Goal: Task Accomplishment & Management: Manage account settings

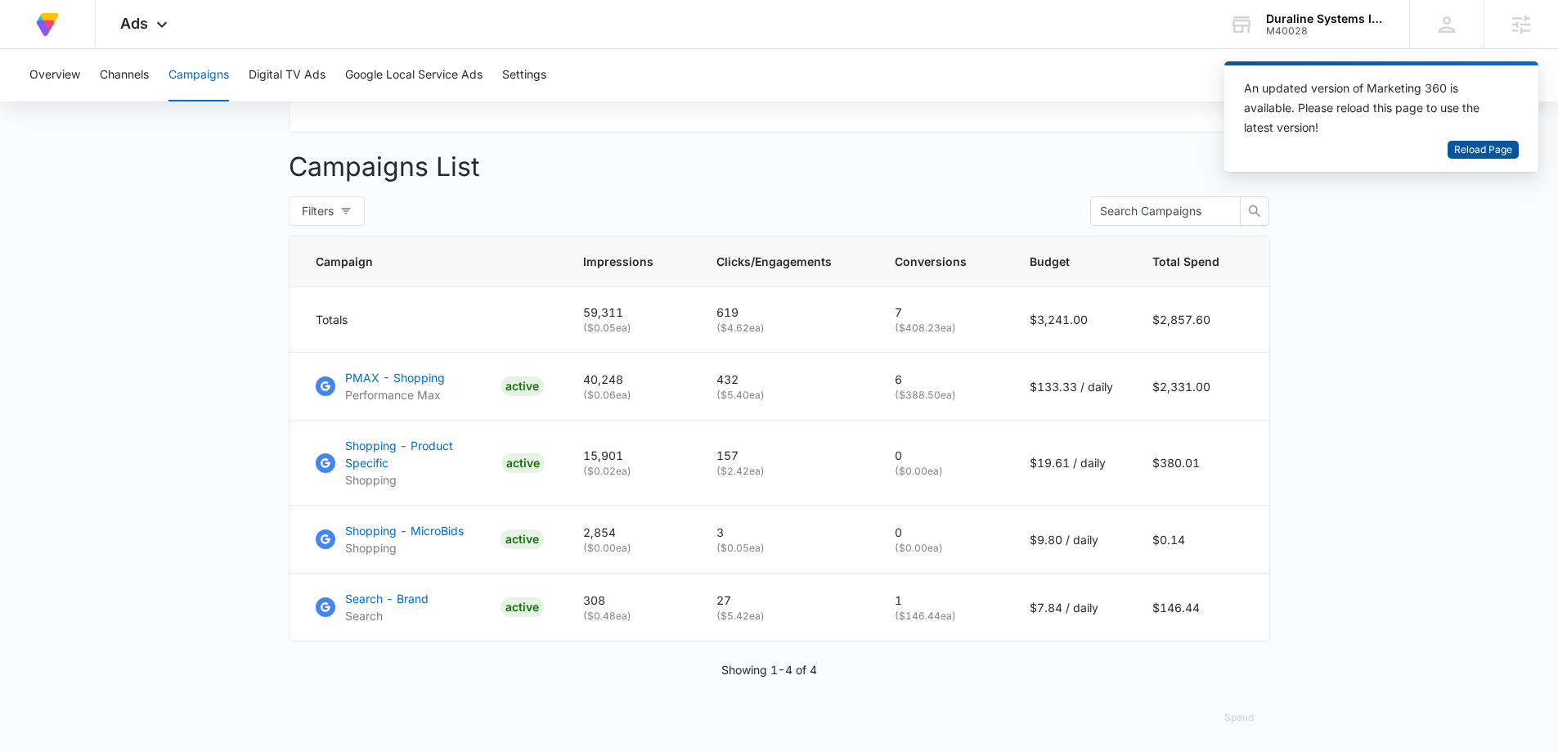
click at [1478, 148] on span "Reload Page" at bounding box center [1483, 150] width 58 height 16
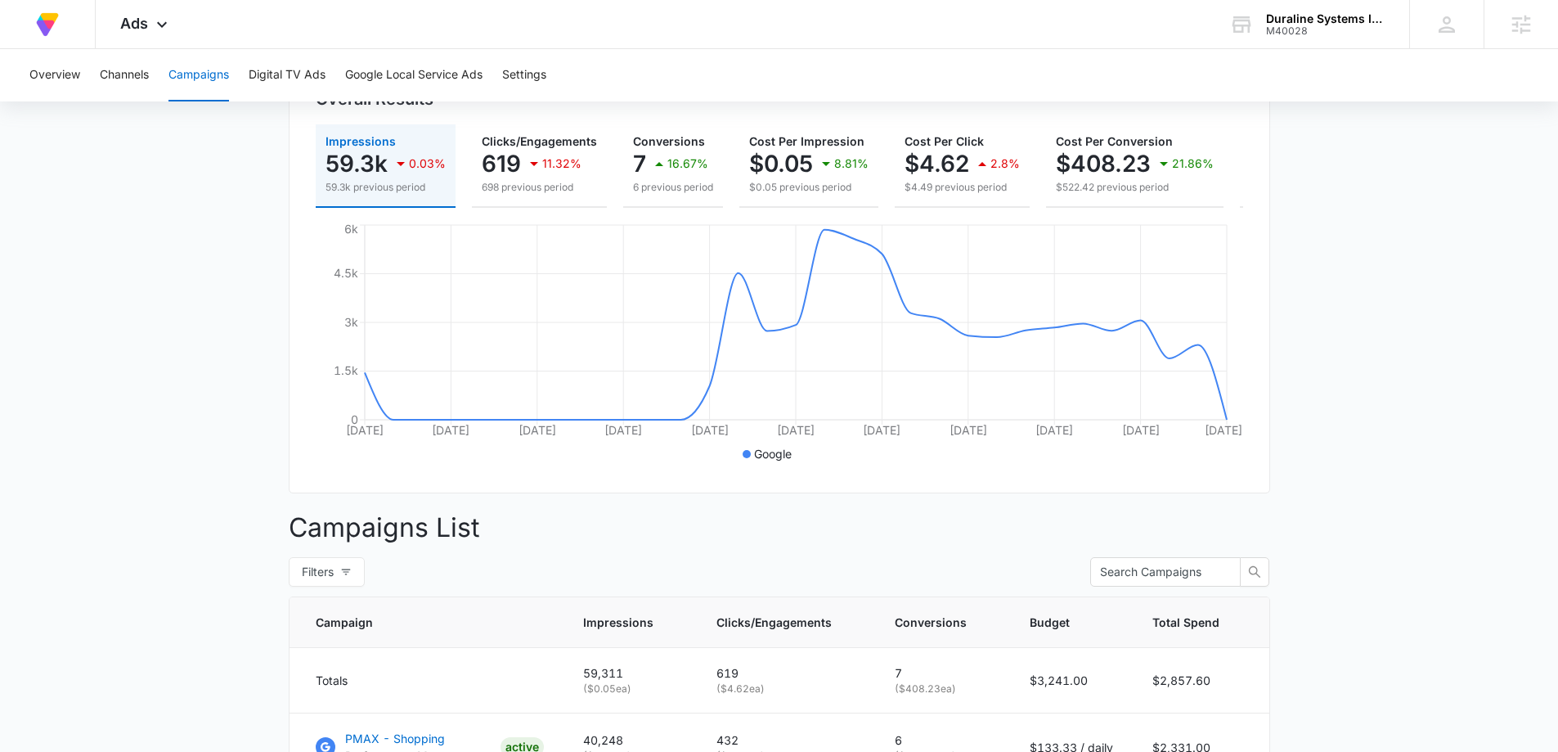
scroll to position [563, 0]
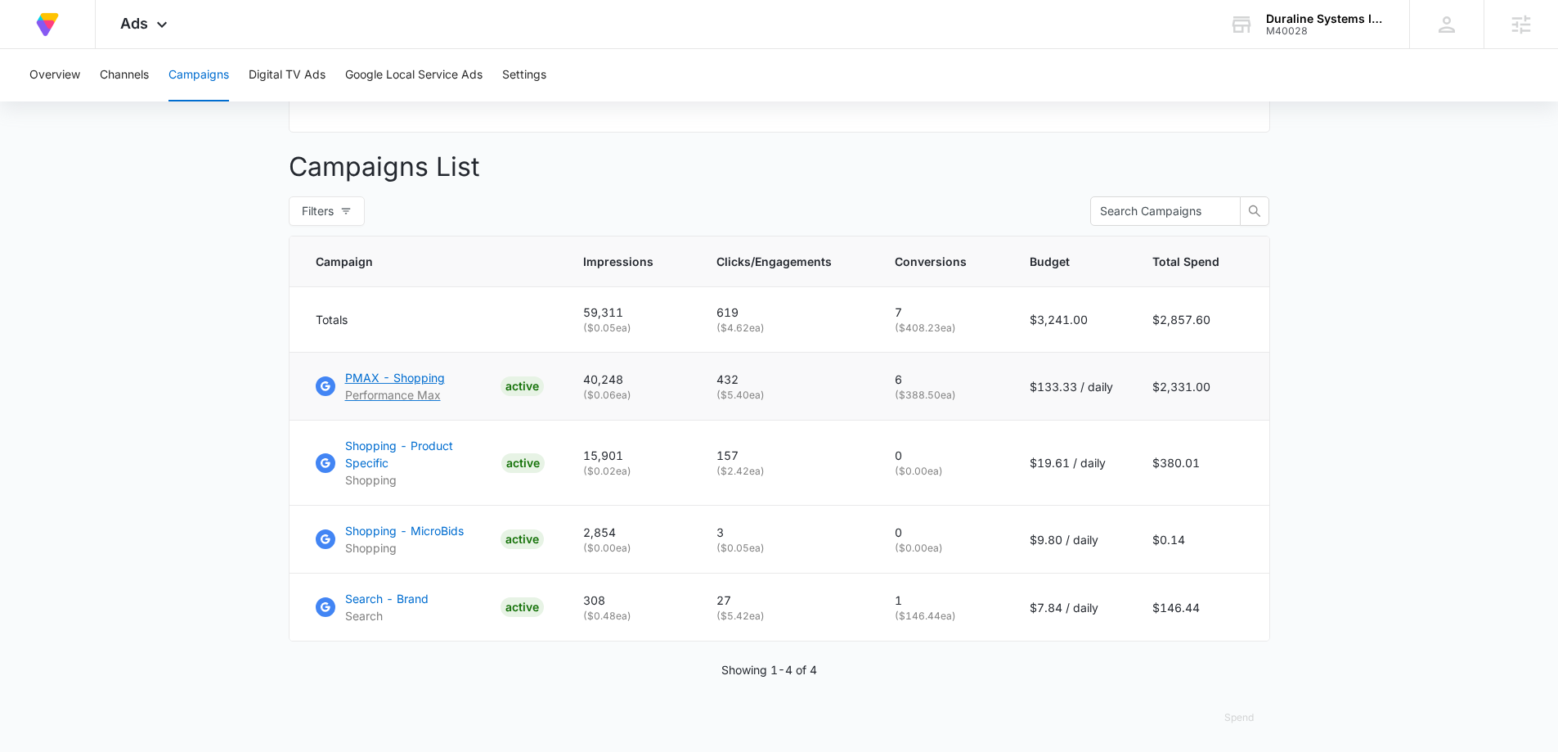
click at [358, 386] on p "PMAX - Shopping" at bounding box center [395, 377] width 100 height 17
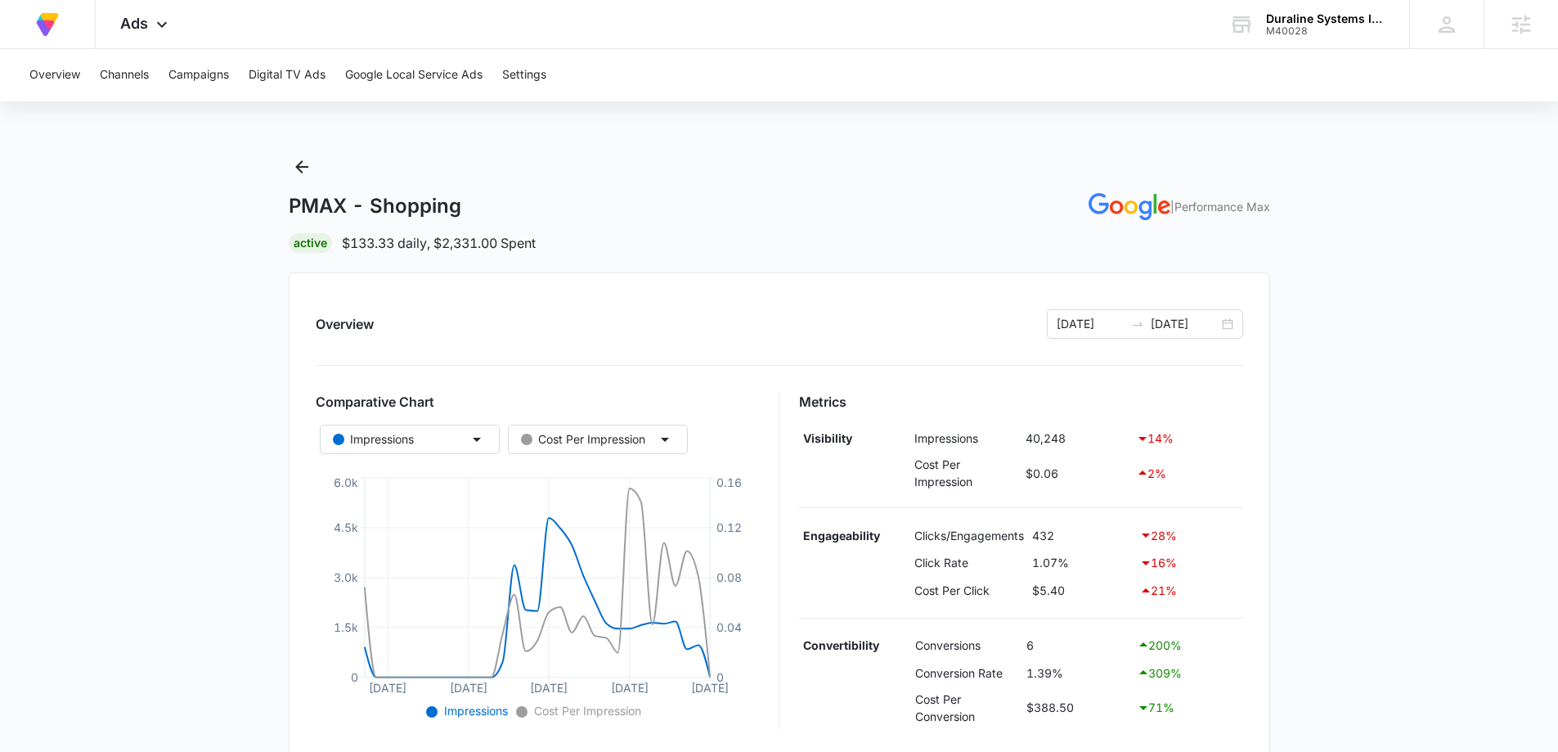
scroll to position [409, 0]
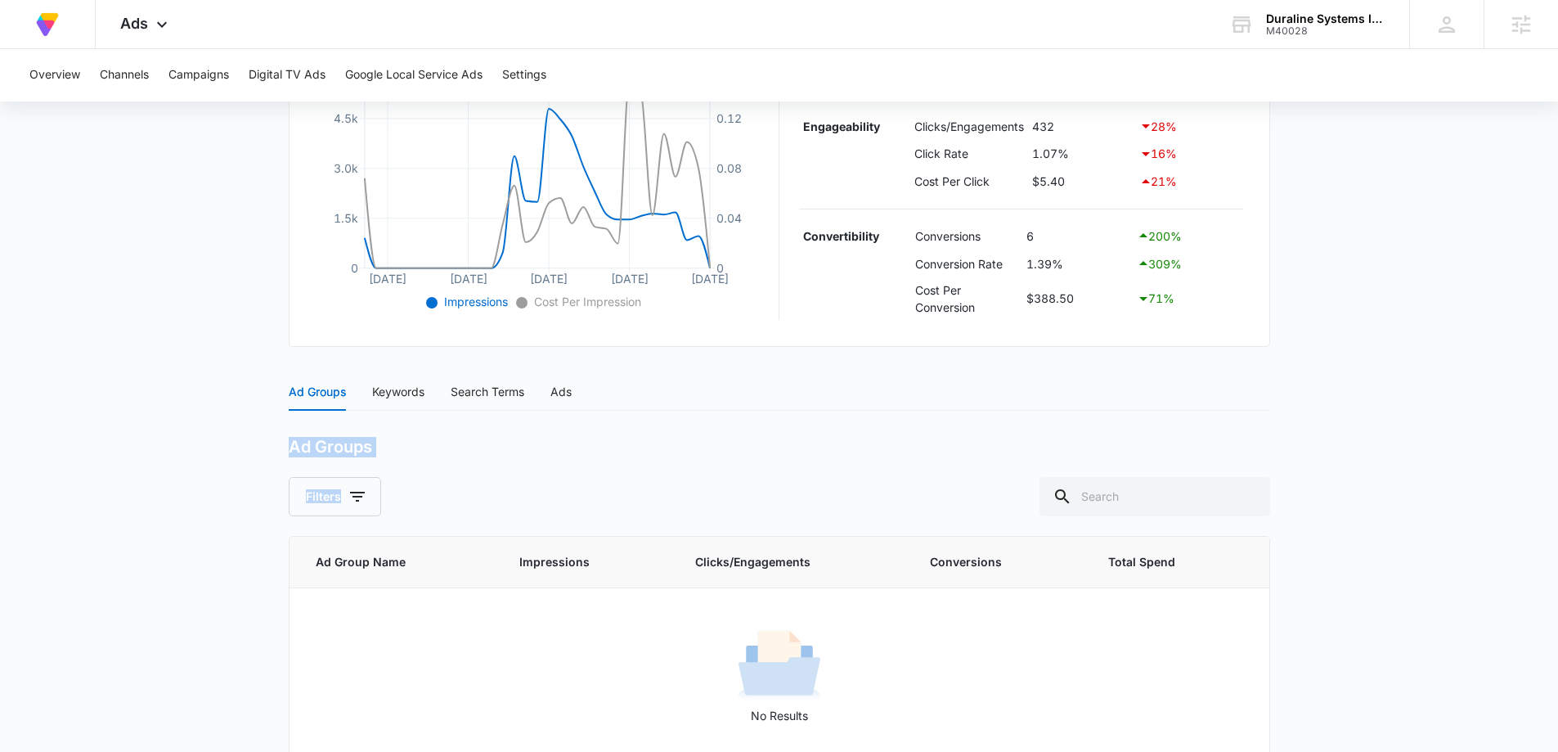
drag, startPoint x: 289, startPoint y: 450, endPoint x: 456, endPoint y: 460, distance: 167.1
click at [456, 460] on main "PMAX - Shopping | Performance Max Active $133.33 daily , $2,331.00 Spent Overvi…" at bounding box center [779, 263] width 1558 height 1037
click at [456, 460] on div "Ad Groups Filters" at bounding box center [779, 476] width 981 height 79
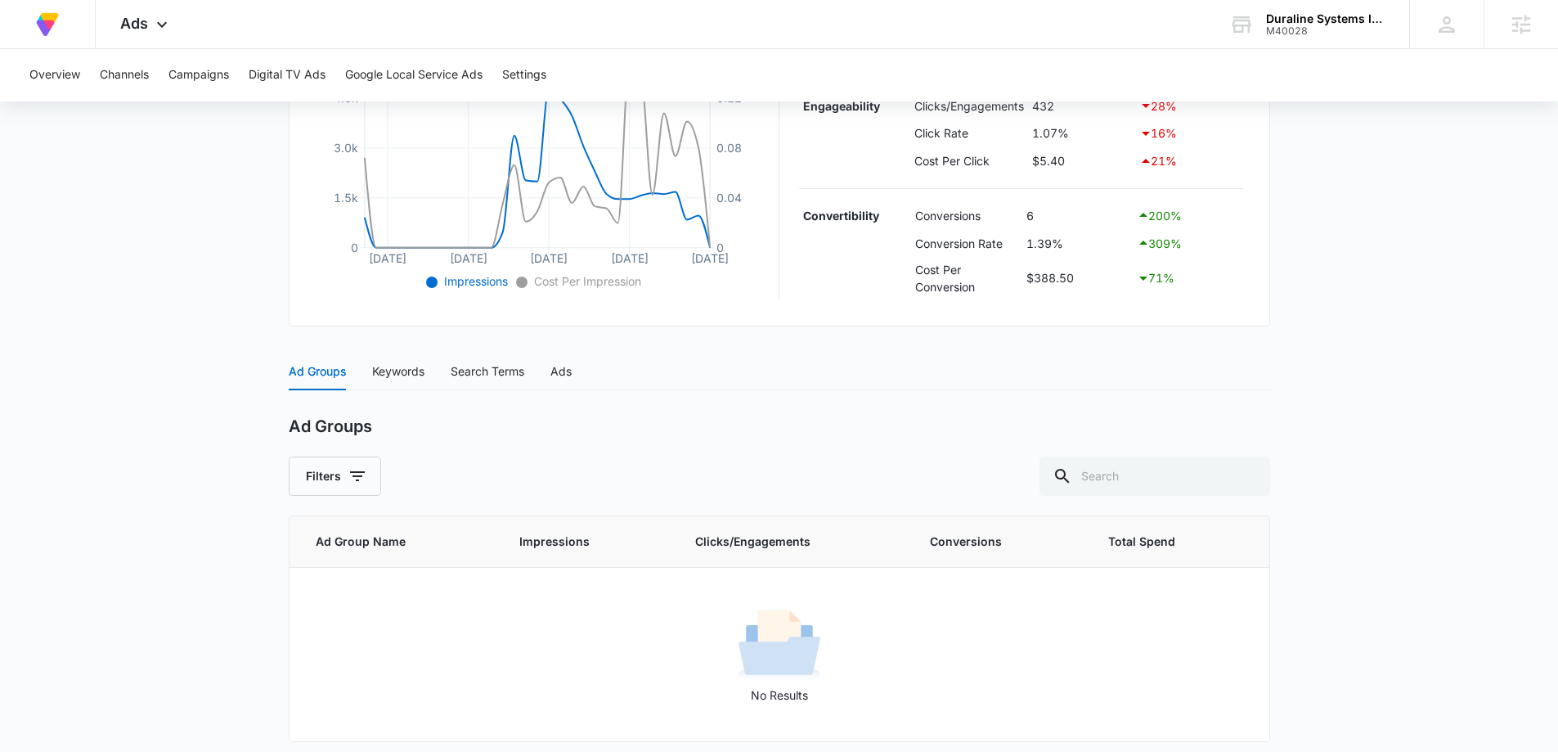
scroll to position [439, 0]
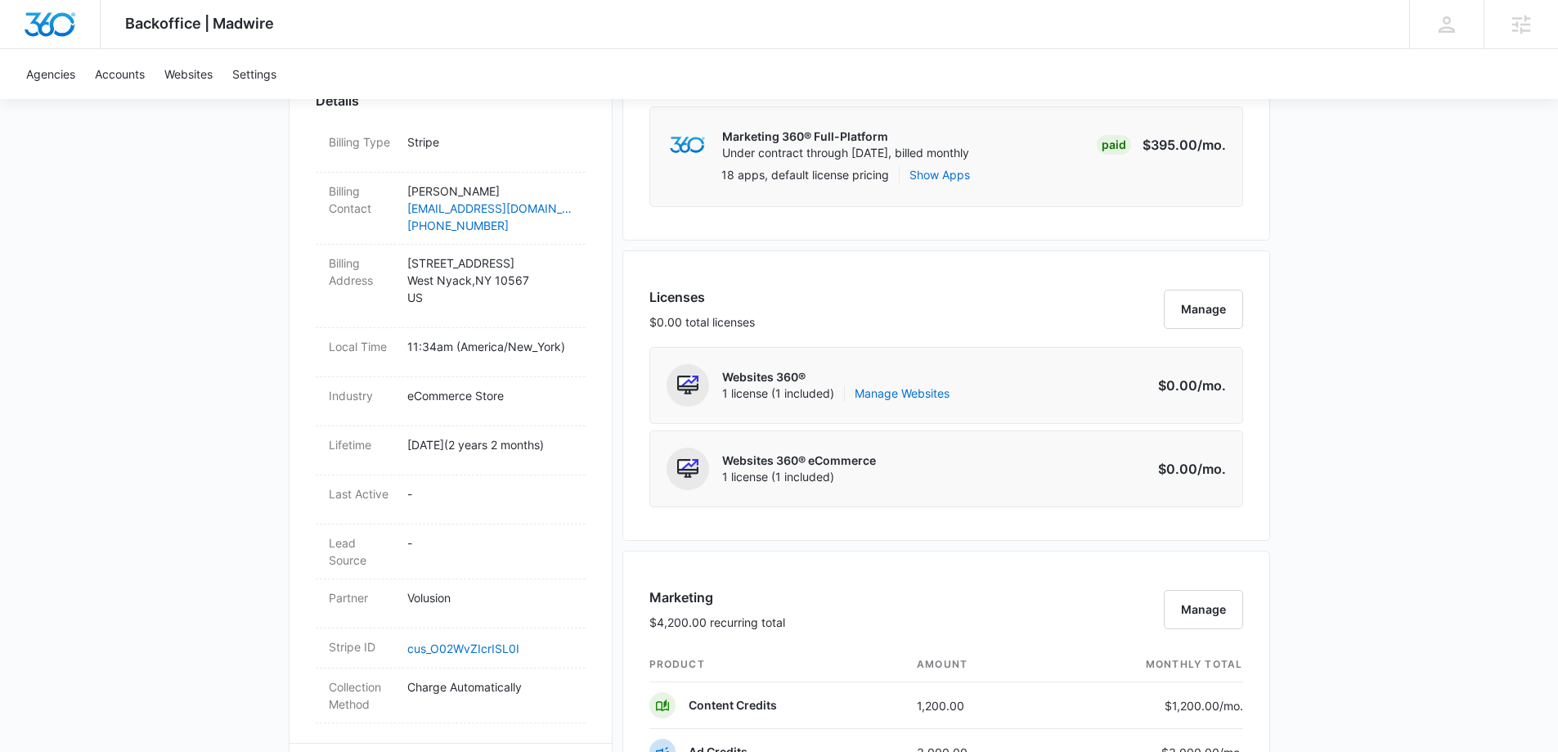
scroll to position [736, 0]
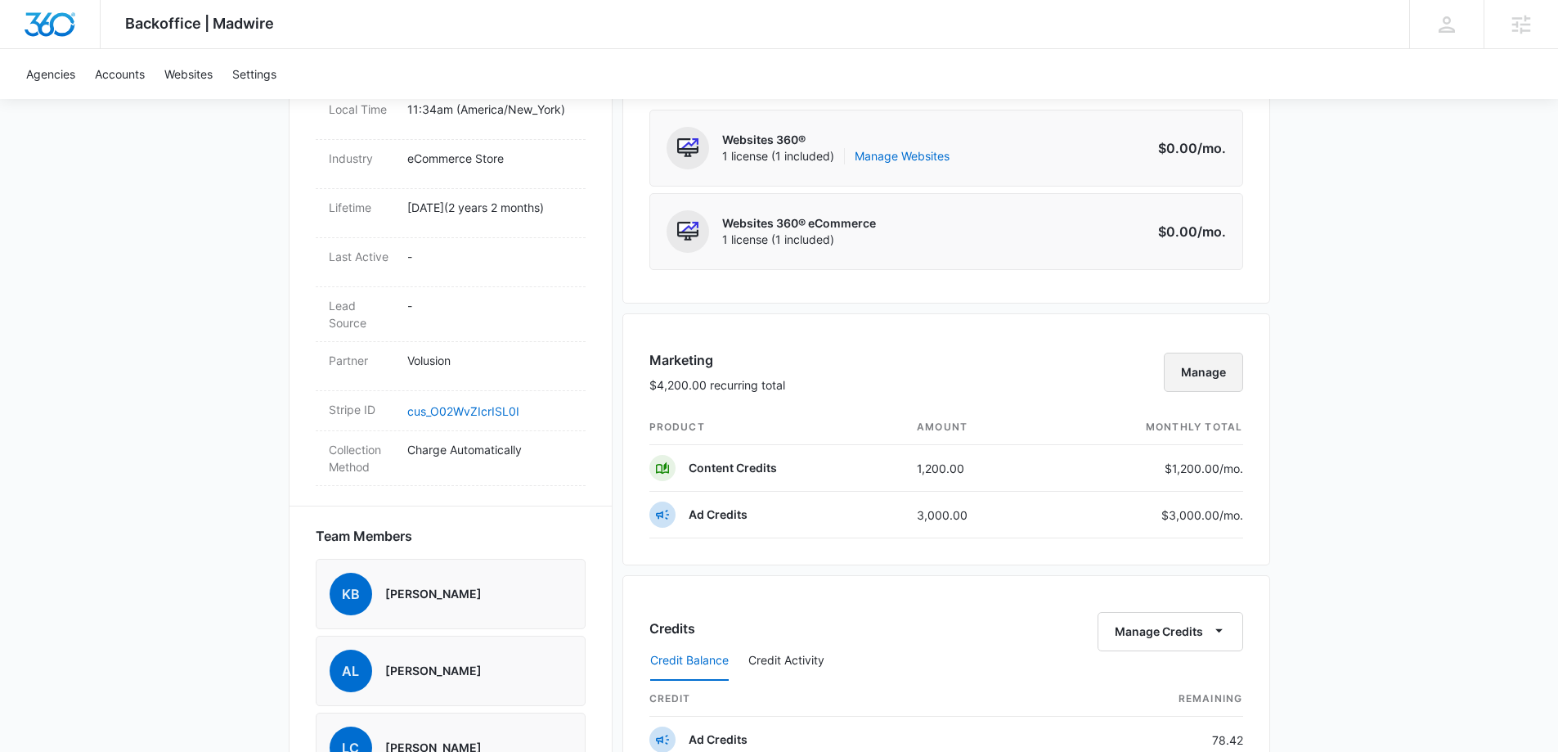
click at [1190, 363] on button "Manage" at bounding box center [1203, 371] width 79 height 39
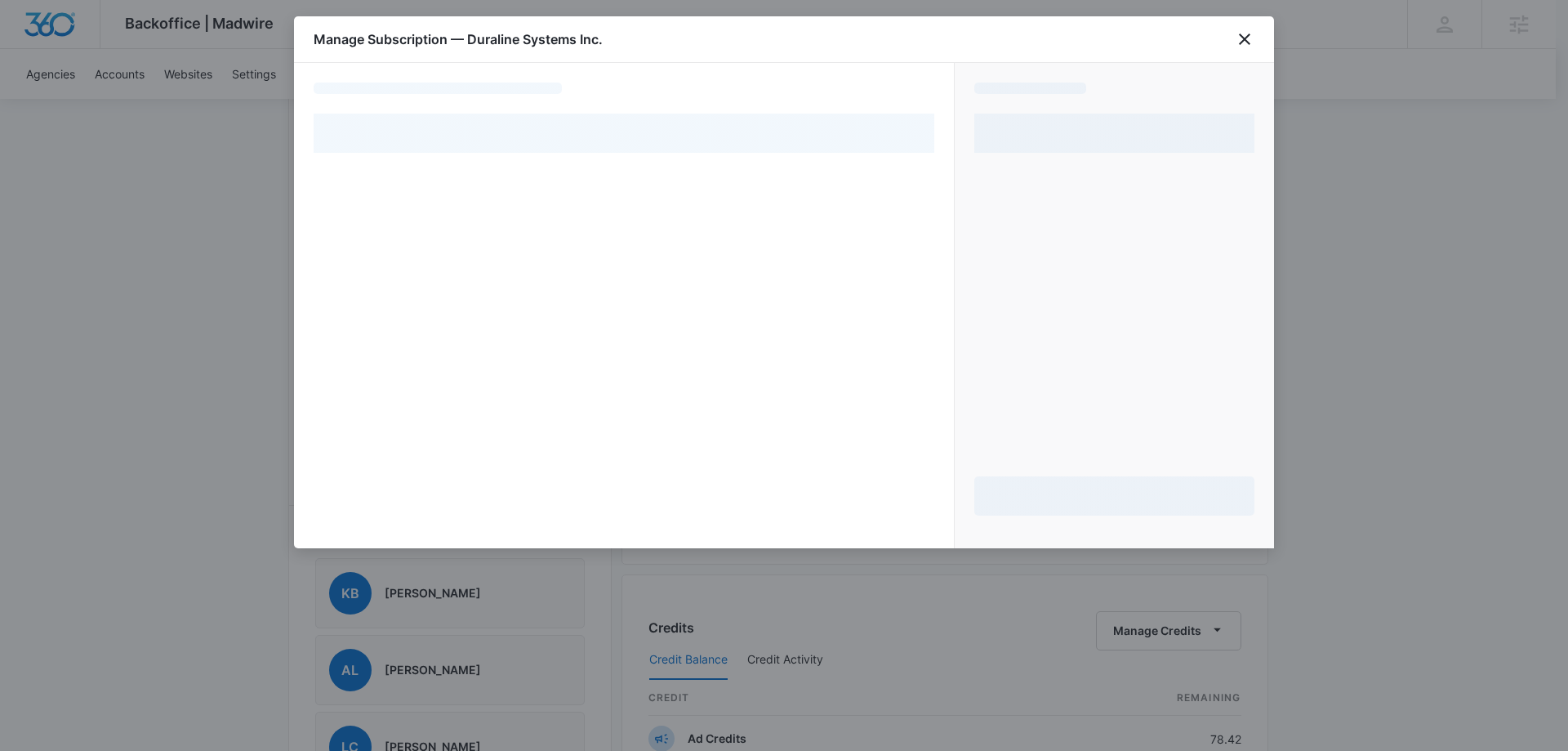
select select "pm_1QwTHnA4n8RTgNjUyj6aqUqC"
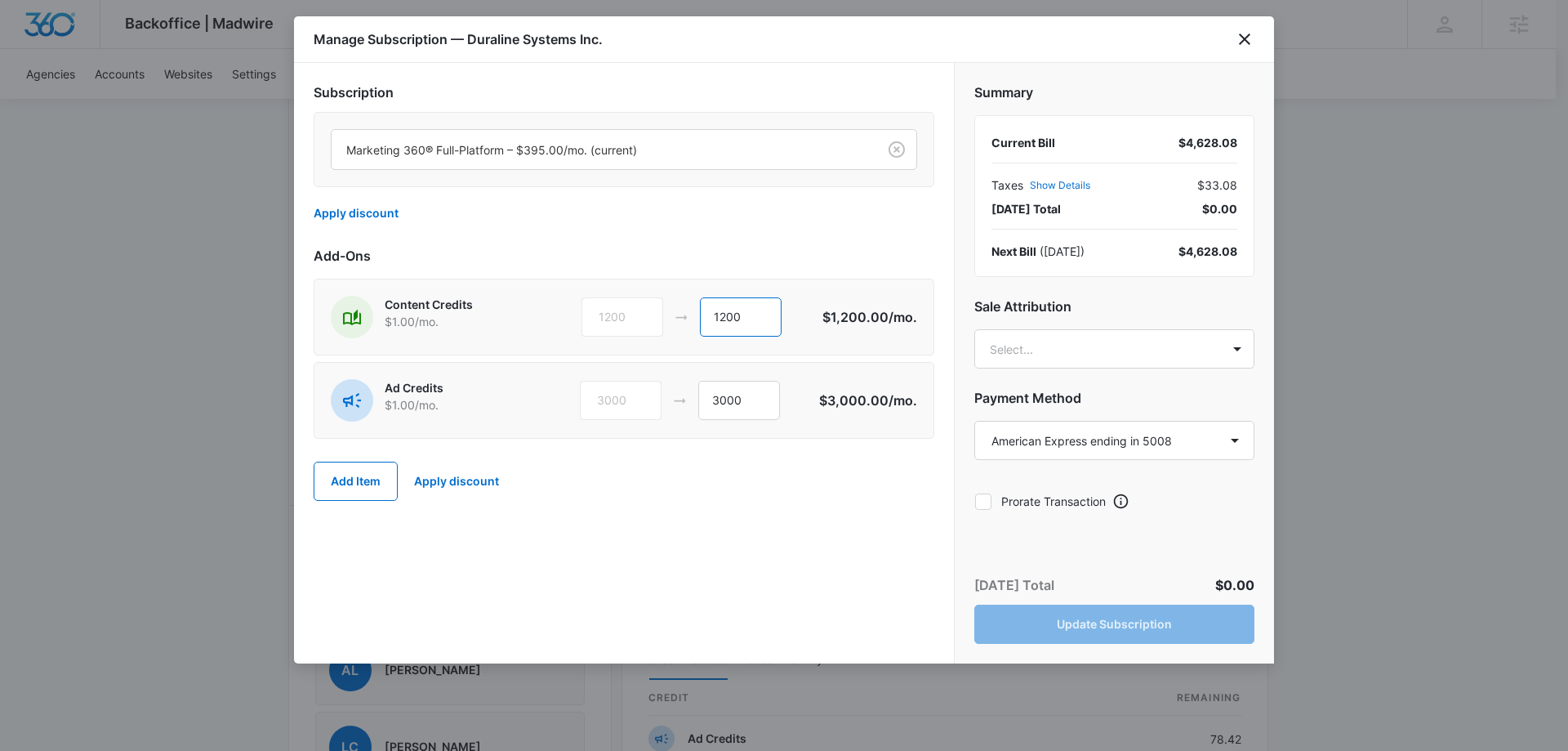
click at [711, 316] on input "1200" at bounding box center [741, 317] width 82 height 39
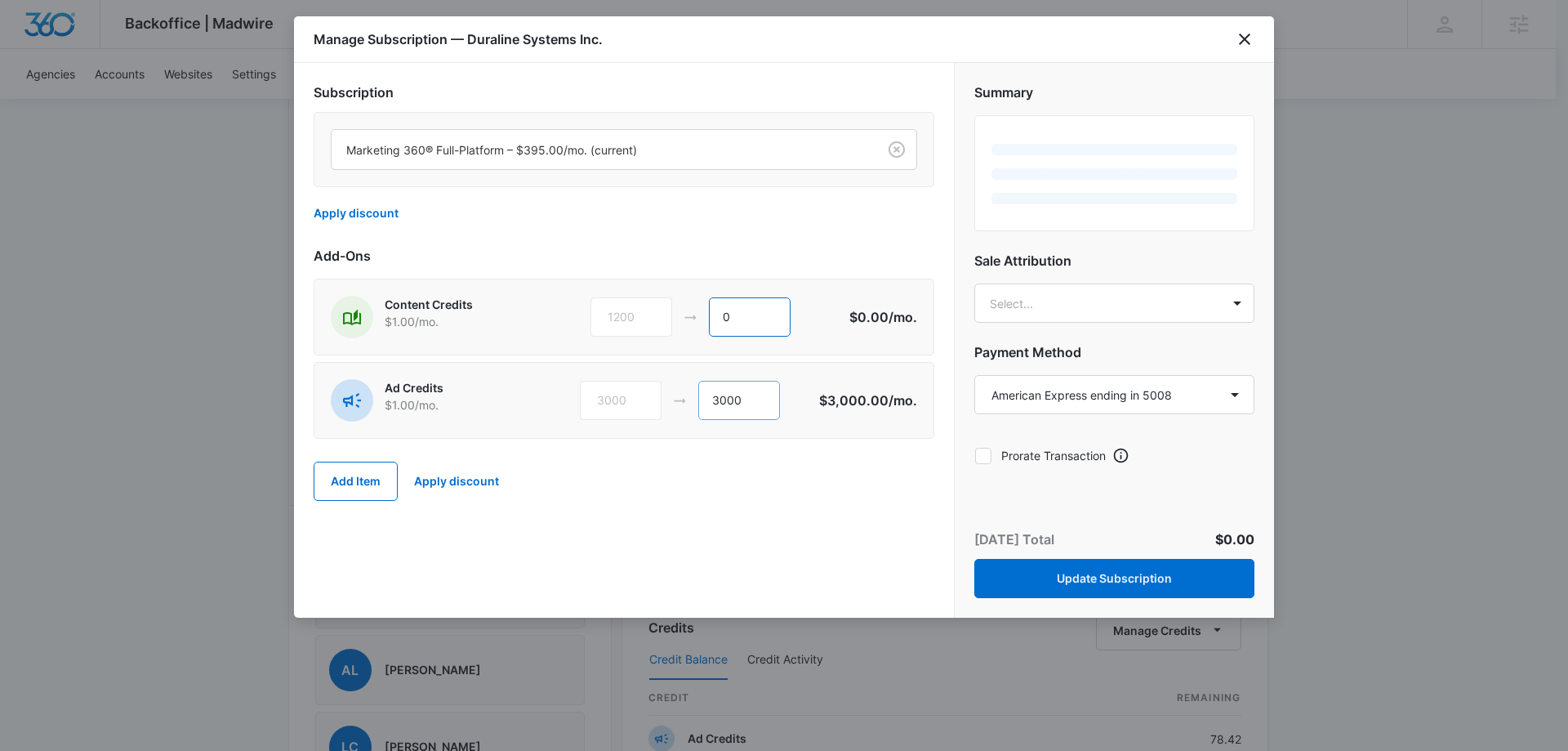
type input "0"
drag, startPoint x: 746, startPoint y: 394, endPoint x: 690, endPoint y: 386, distance: 56.6
click at [690, 386] on div "3000 3000" at bounding box center [700, 399] width 240 height 39
type input "4200"
click at [842, 495] on div "Add Item Apply discount" at bounding box center [624, 481] width 621 height 72
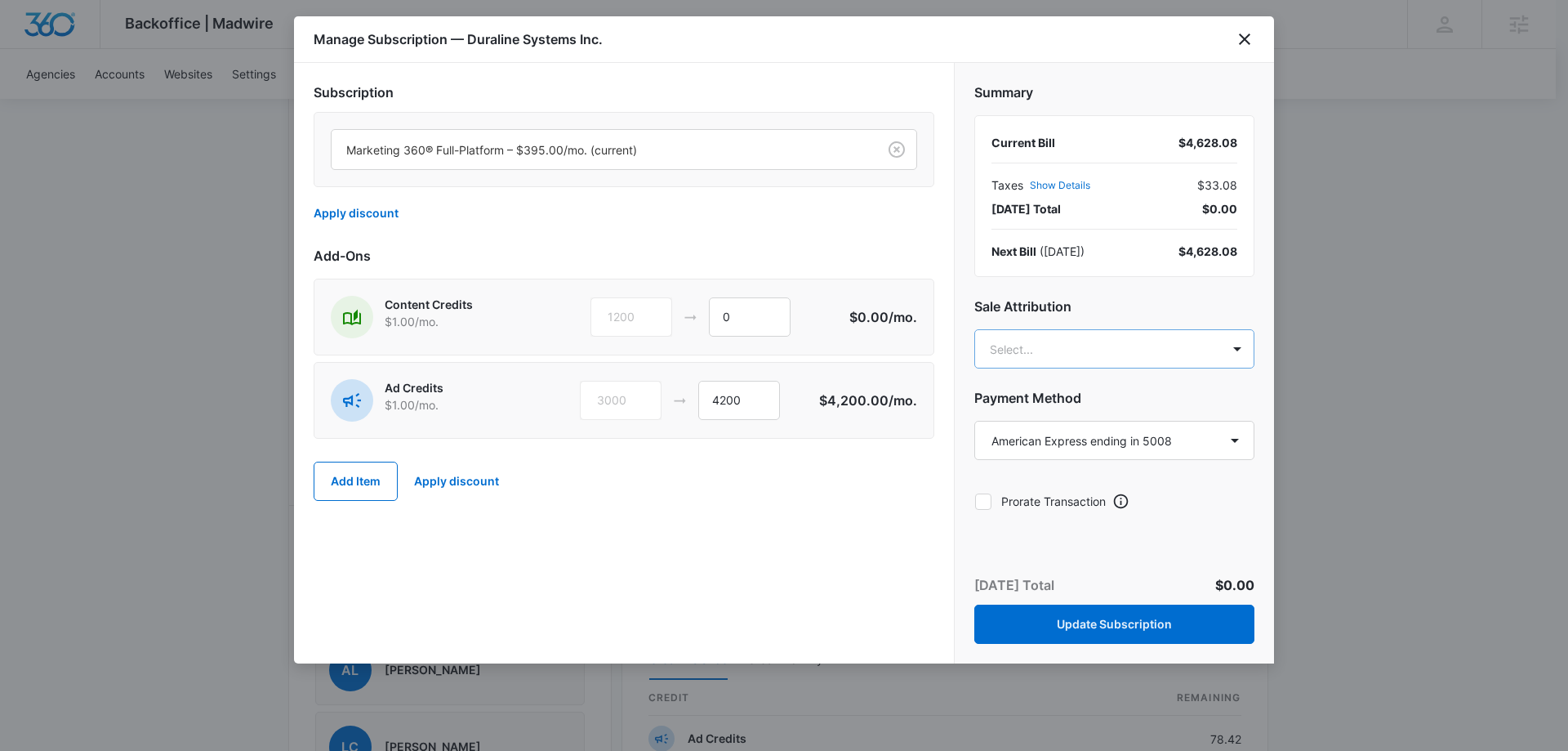
click at [1092, 333] on body "Backoffice | Madwire Apps Settings KB [PERSON_NAME] [EMAIL_ADDRESS][PERSON_NAME…" at bounding box center [784, 452] width 1568 height 2376
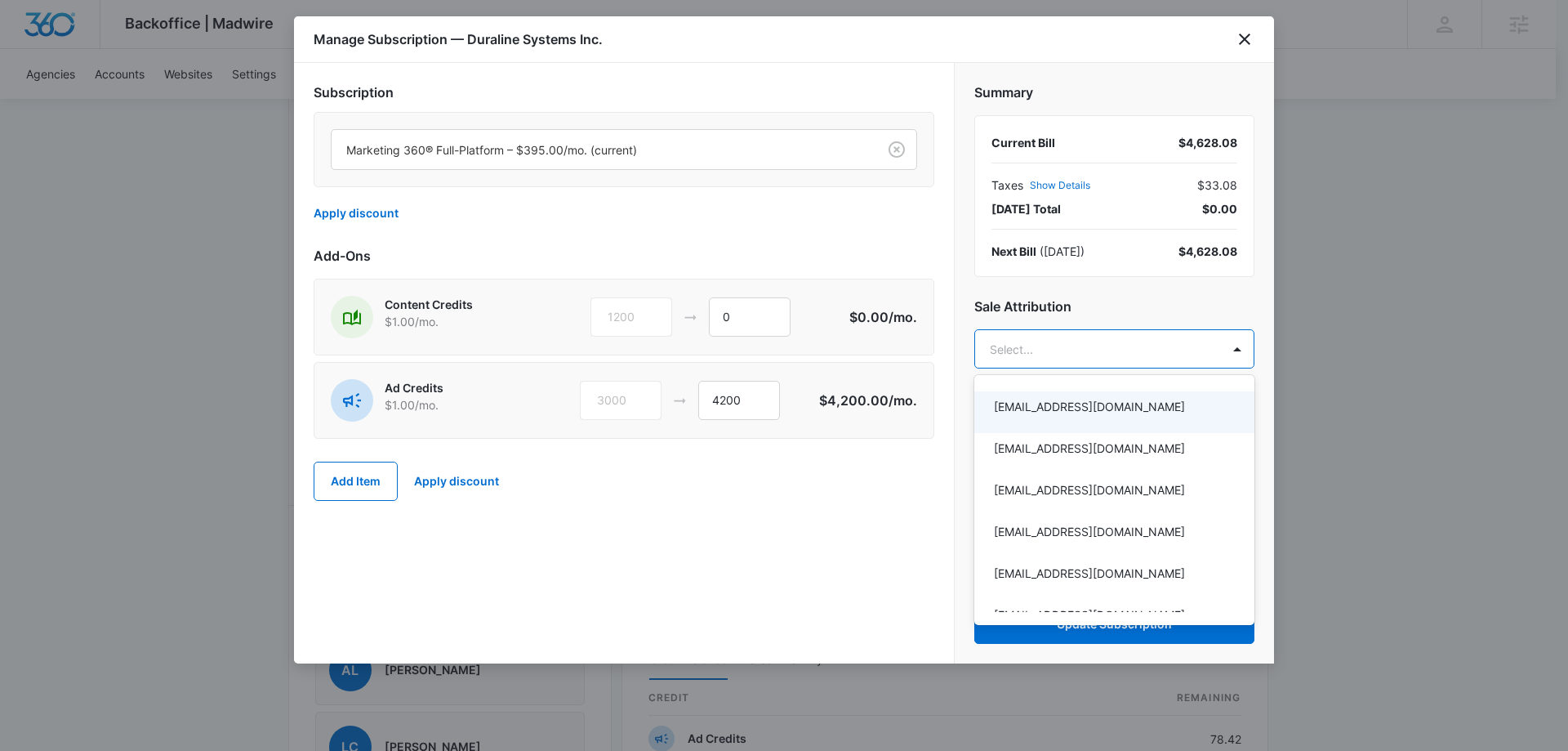
click at [913, 515] on div at bounding box center [784, 376] width 1568 height 751
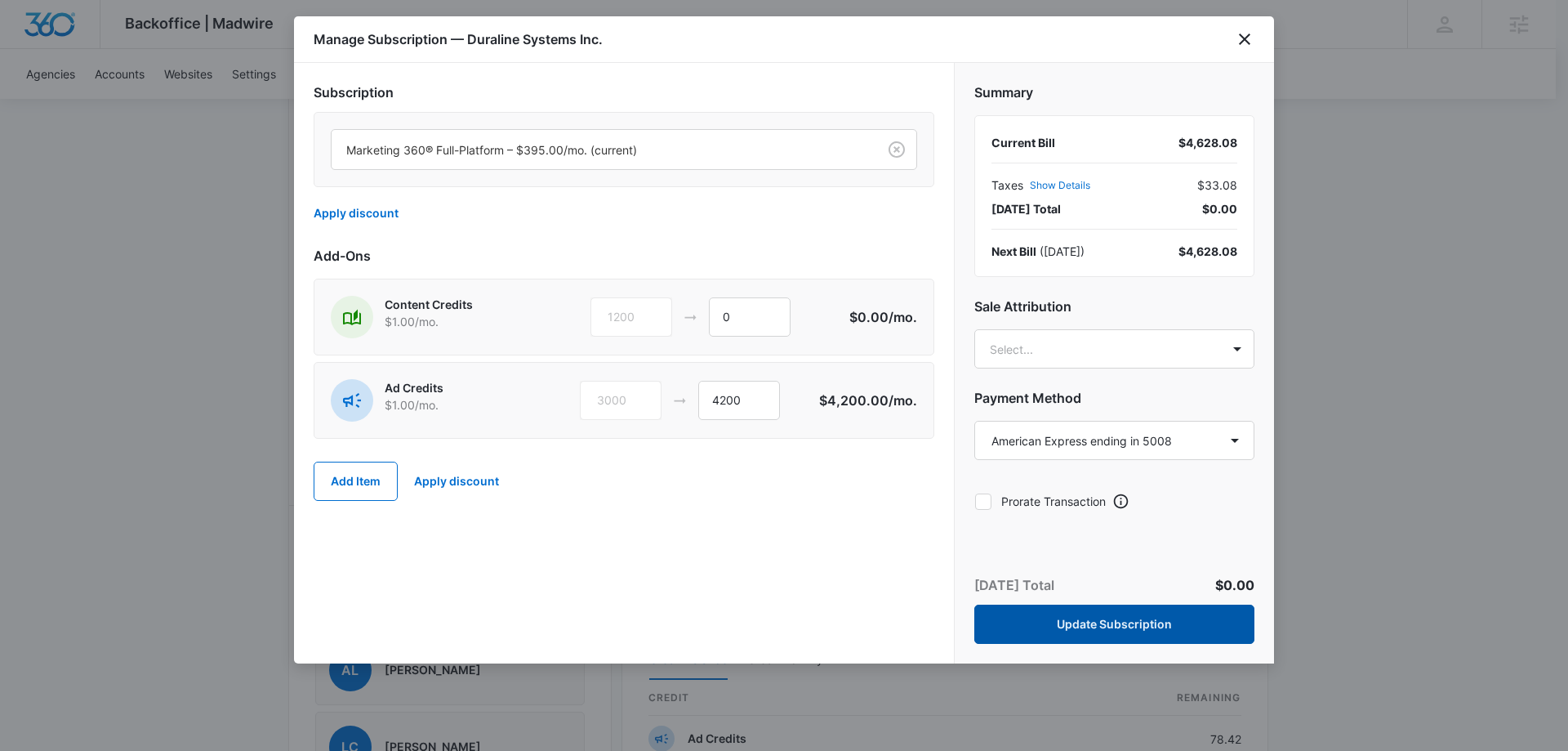
click at [1105, 627] on button "Update Subscription" at bounding box center [1115, 623] width 281 height 39
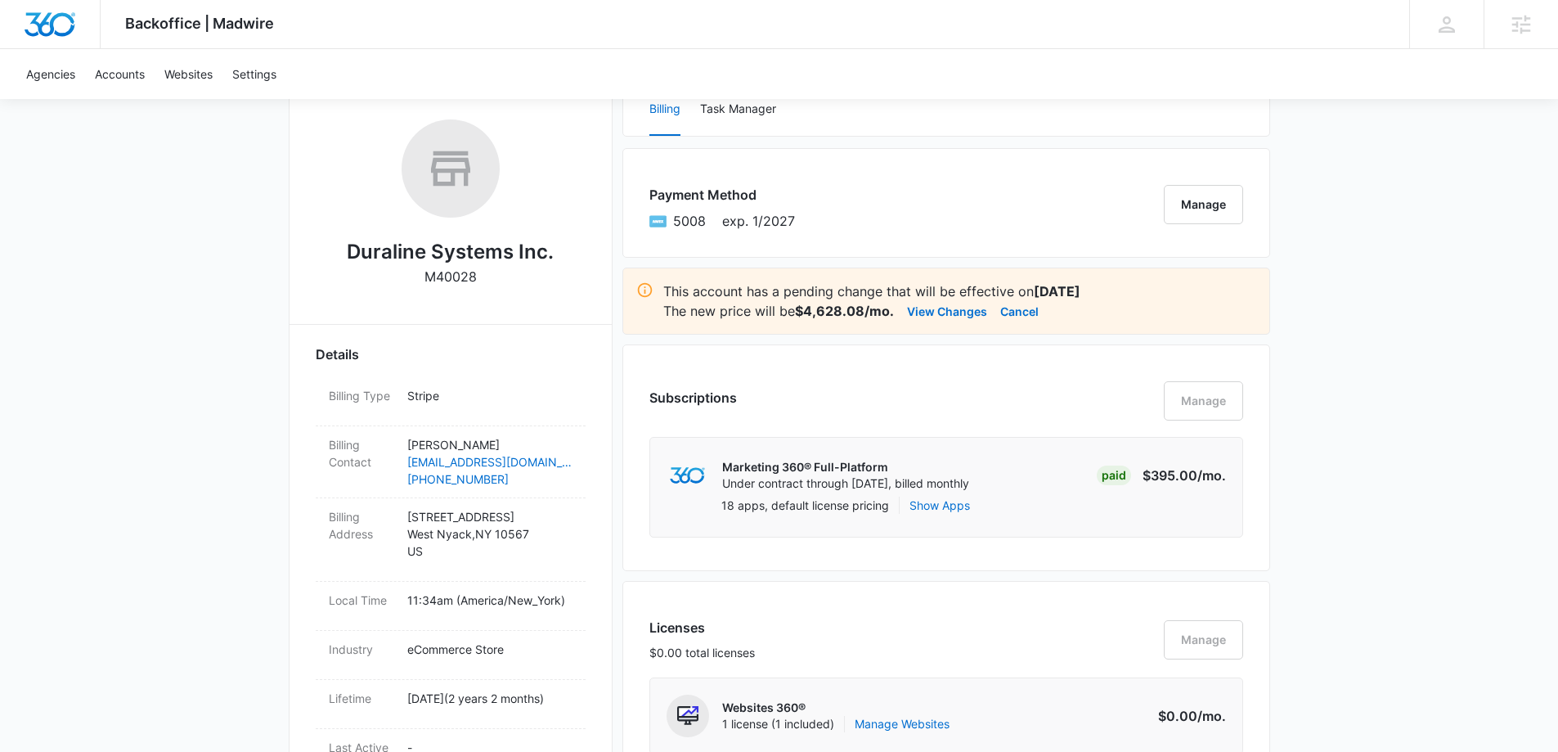
scroll to position [0, 0]
